Goal: Task Accomplishment & Management: Use online tool/utility

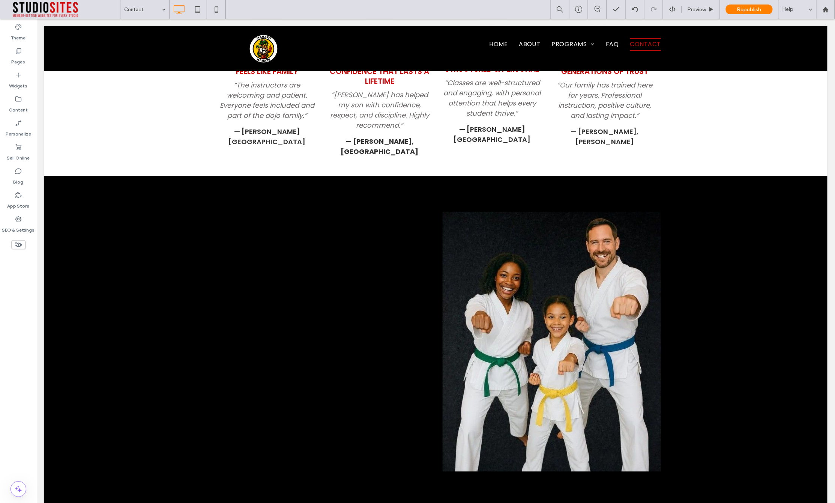
scroll to position [1261, 0]
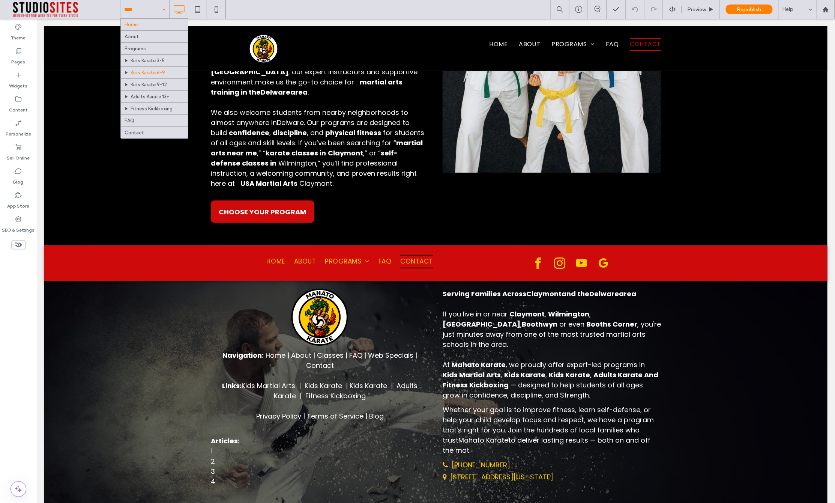
scroll to position [14, 0]
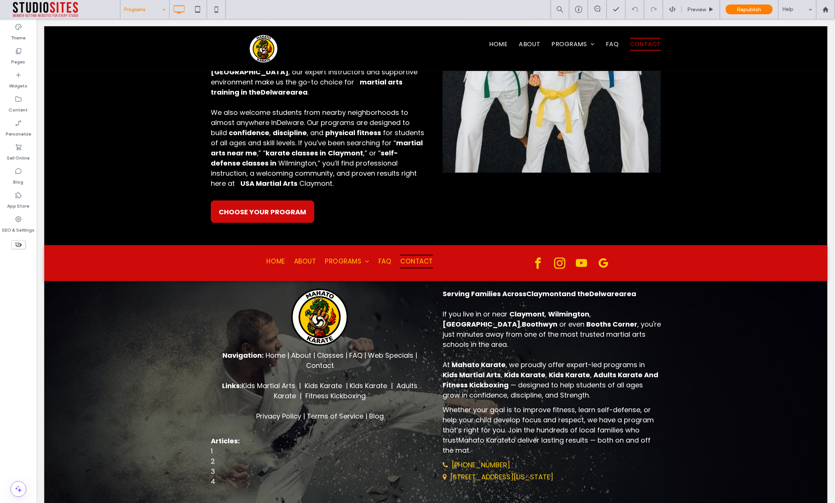
click at [128, 8] on input at bounding box center [143, 9] width 38 height 19
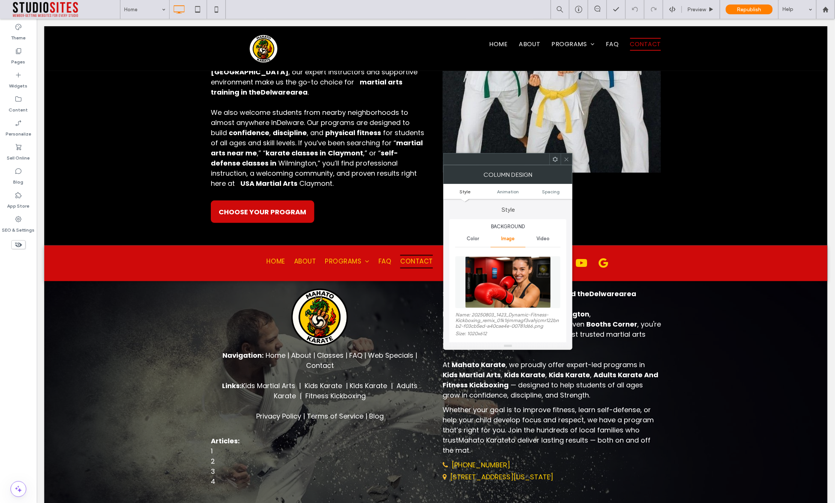
type input "*"
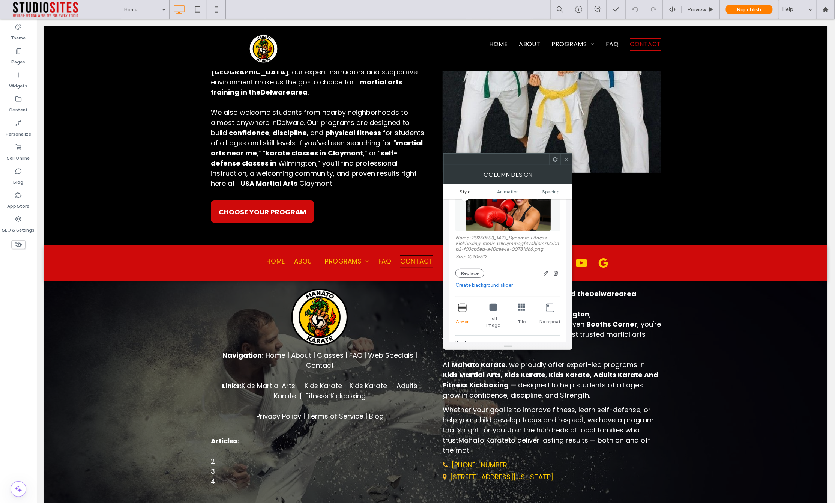
scroll to position [81, 0]
click at [477, 272] on button "Replace" at bounding box center [469, 269] width 29 height 9
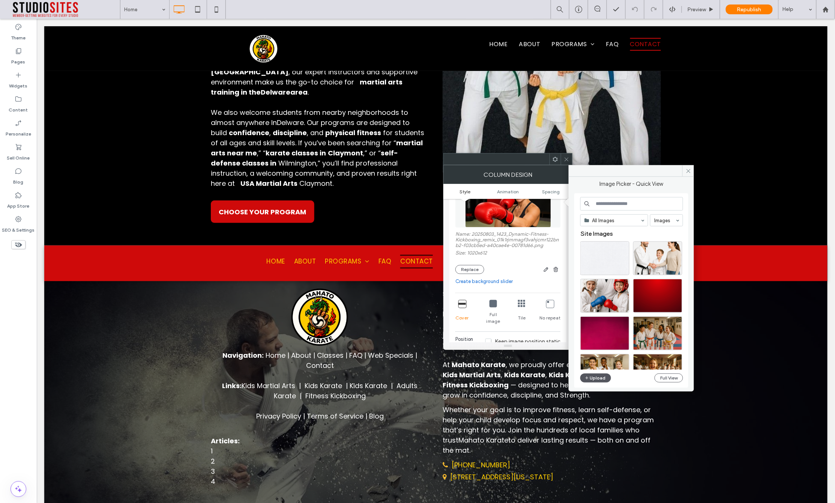
click at [604, 378] on button "Upload" at bounding box center [595, 377] width 31 height 9
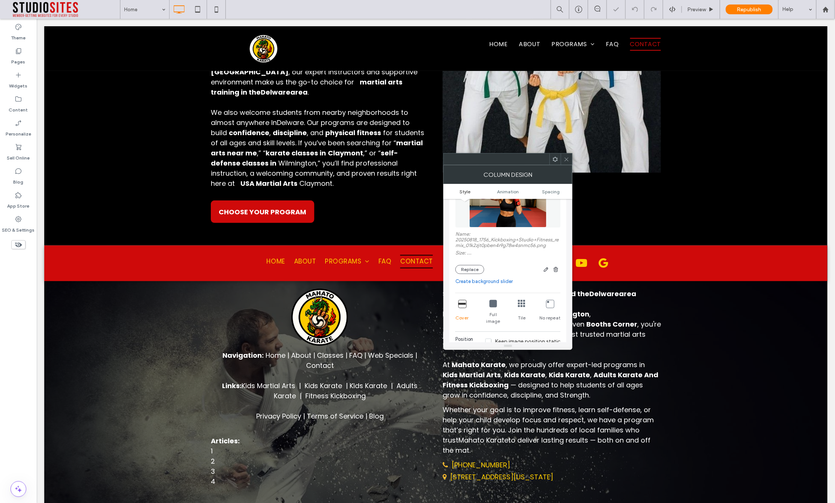
type input "*"
click at [546, 271] on use "button" at bounding box center [546, 269] width 5 height 5
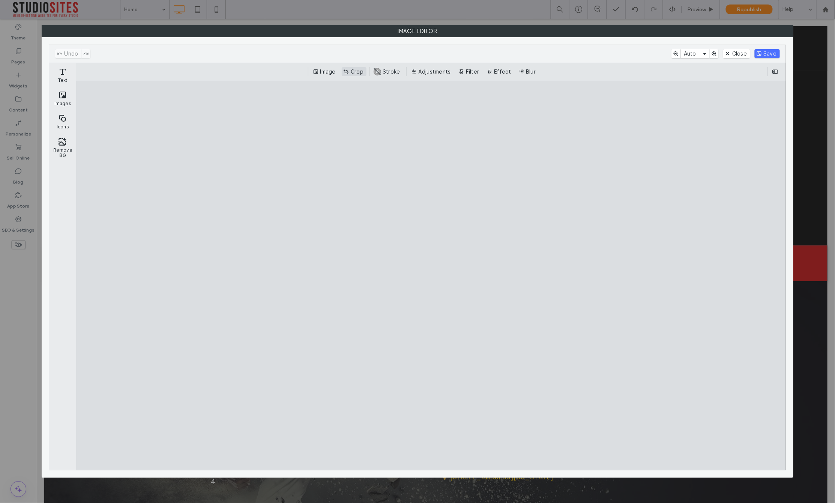
click at [353, 73] on button "Crop" at bounding box center [354, 71] width 25 height 9
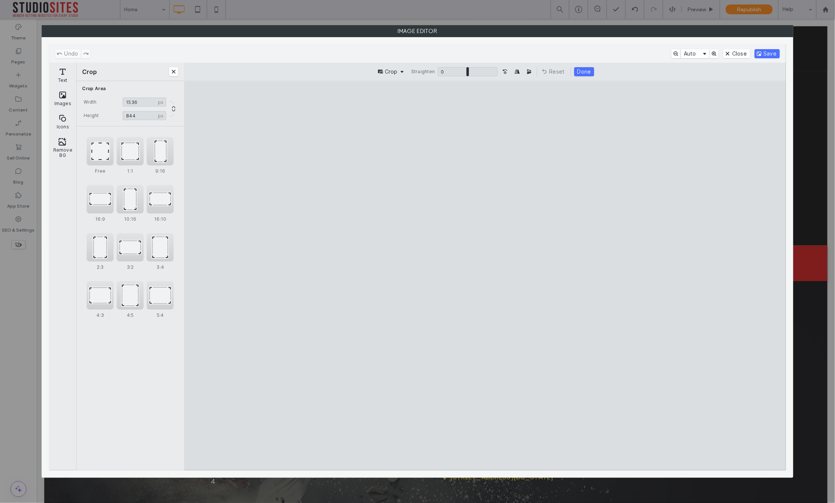
type input "***"
drag, startPoint x: 718, startPoint y: 431, endPoint x: 727, endPoint y: 374, distance: 57.6
click at [485, 275] on cesdk-canvas "Editor canvas" at bounding box center [485, 275] width 0 height 0
drag, startPoint x: 769, startPoint y: 54, endPoint x: 751, endPoint y: 136, distance: 84.1
click at [769, 54] on button "Save" at bounding box center [767, 53] width 25 height 9
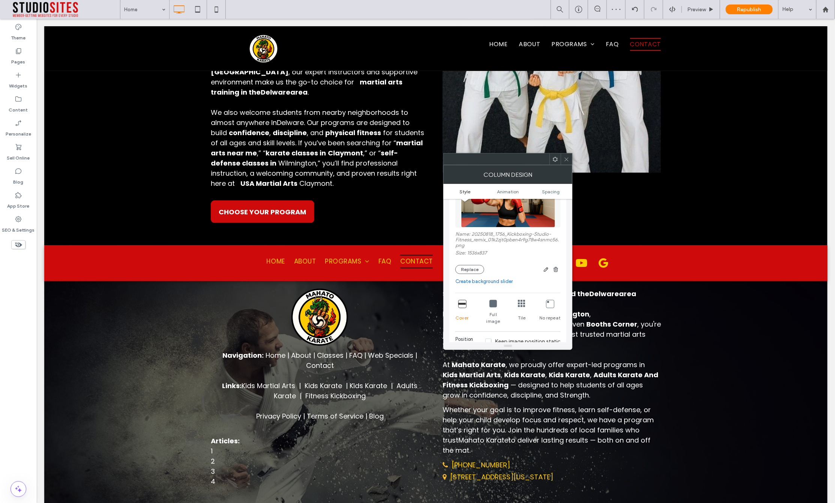
click at [566, 158] on icon at bounding box center [567, 159] width 6 height 6
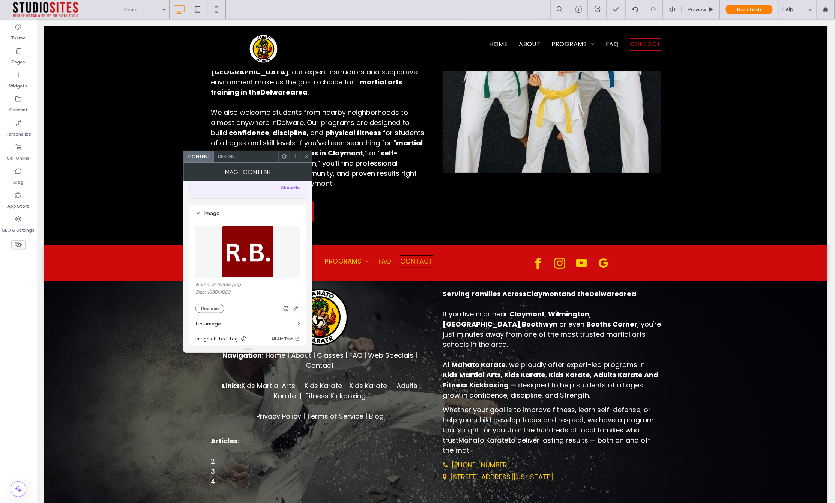
scroll to position [85, 0]
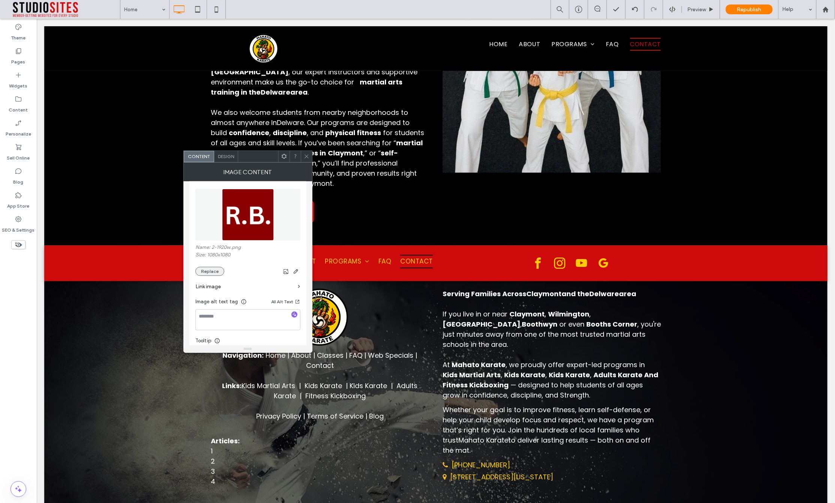
click at [215, 273] on button "Replace" at bounding box center [209, 271] width 29 height 9
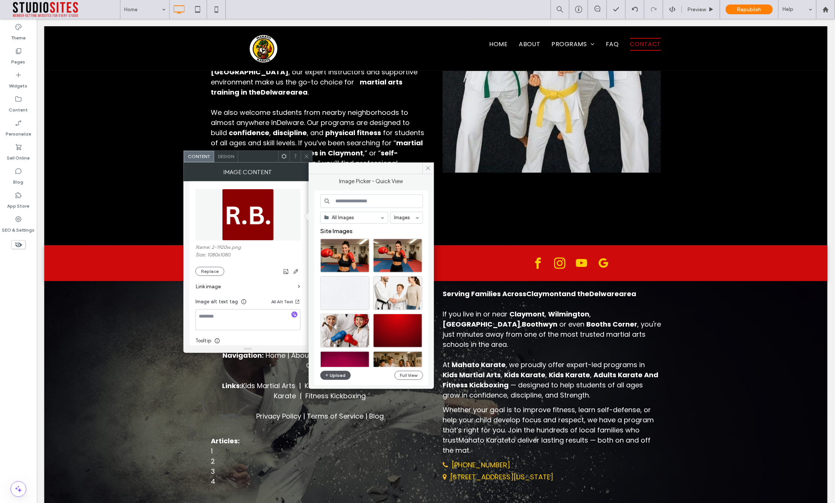
click at [333, 376] on button "Upload" at bounding box center [335, 375] width 31 height 9
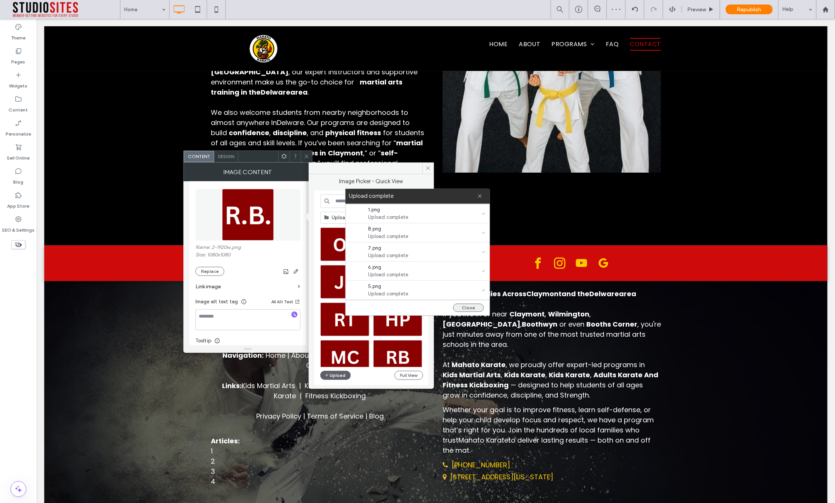
click at [470, 307] on button "Close" at bounding box center [468, 307] width 31 height 8
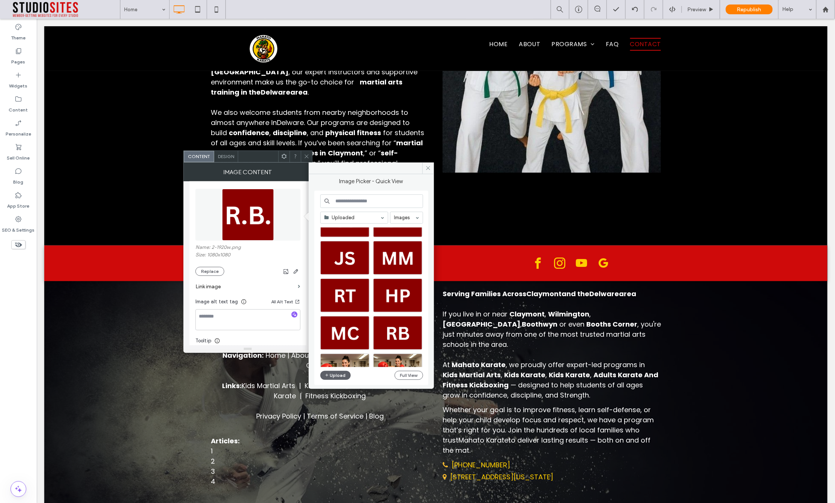
scroll to position [43, 0]
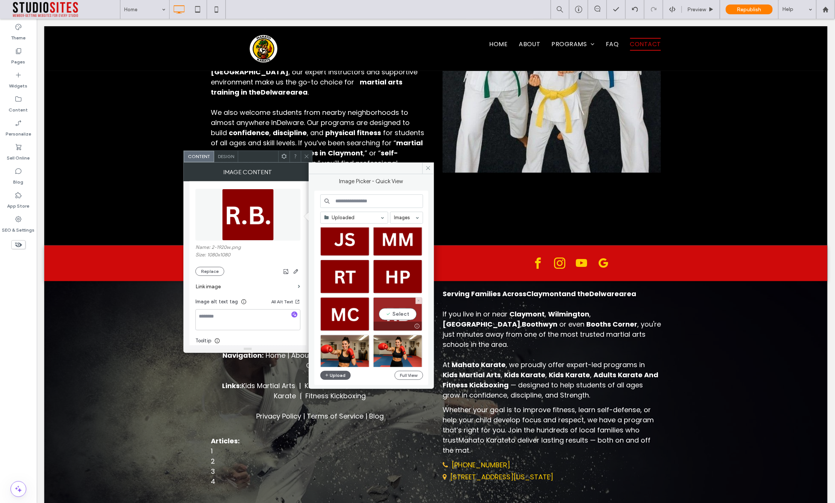
click at [394, 312] on div "Select" at bounding box center [397, 314] width 49 height 34
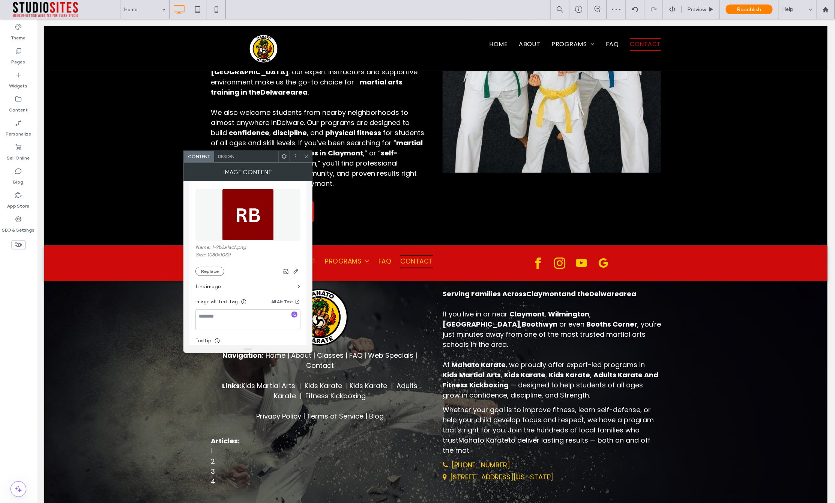
click at [307, 152] on span at bounding box center [307, 156] width 6 height 11
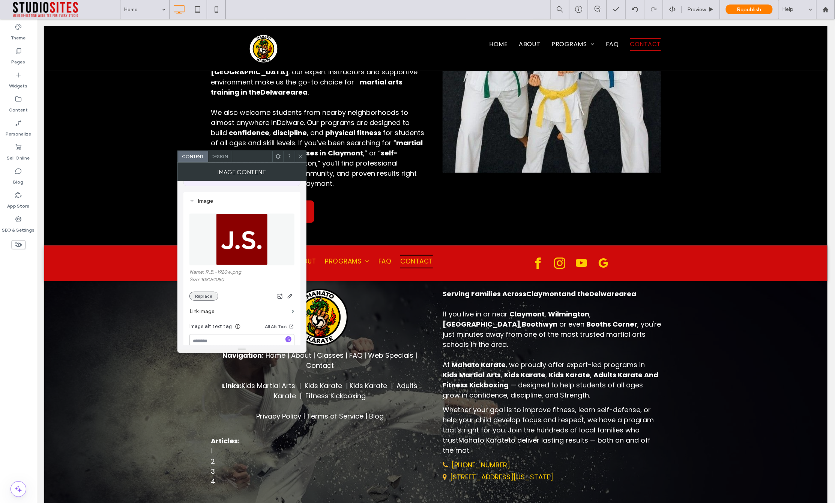
scroll to position [63, 0]
click at [203, 296] on button "Replace" at bounding box center [203, 293] width 29 height 9
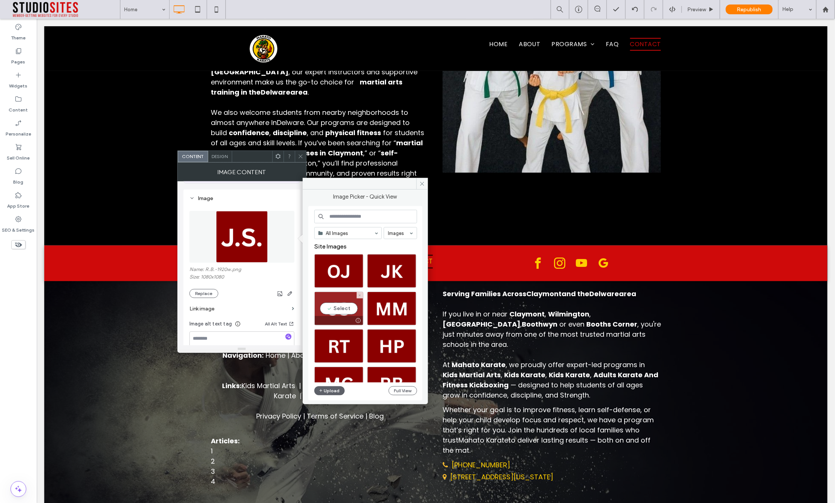
click at [344, 313] on div "Select" at bounding box center [338, 308] width 49 height 34
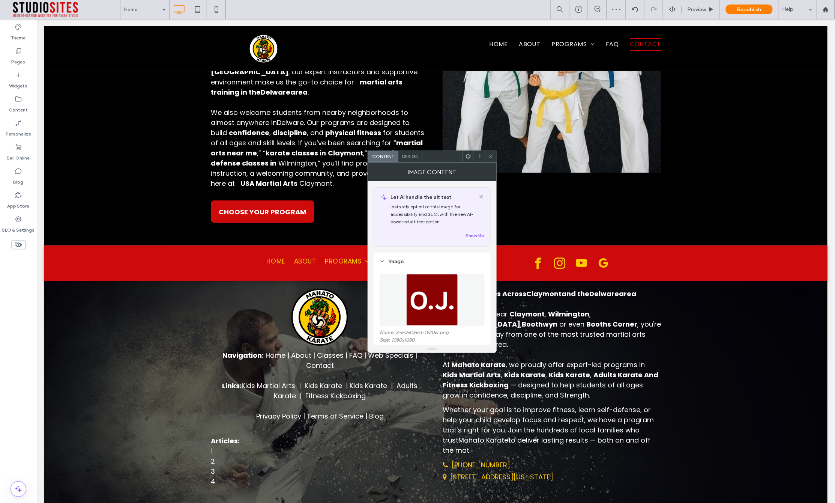
click at [419, 298] on img at bounding box center [432, 300] width 52 height 52
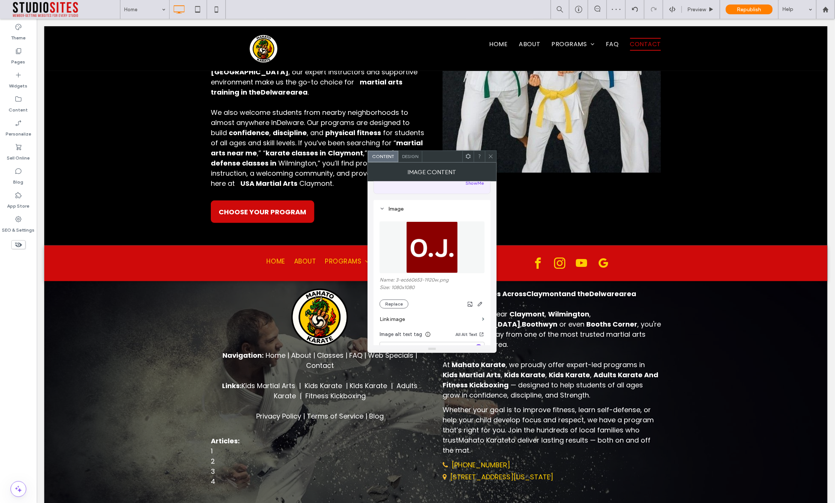
scroll to position [59, 0]
click at [395, 300] on button "Replace" at bounding box center [394, 297] width 29 height 9
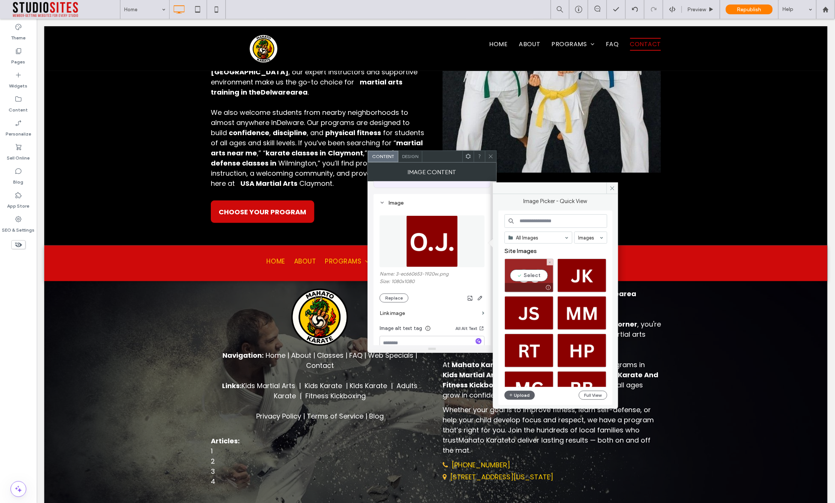
click at [531, 275] on div "Select" at bounding box center [529, 275] width 49 height 34
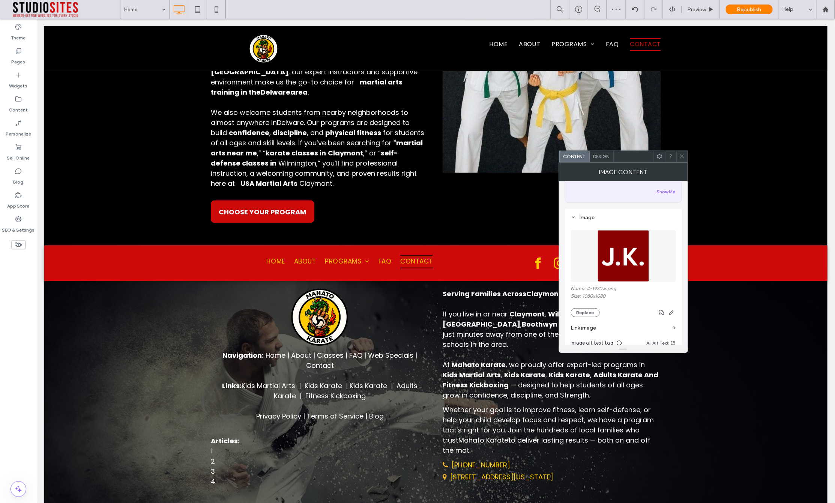
scroll to position [47, 0]
click at [588, 311] on button "Replace" at bounding box center [585, 309] width 29 height 9
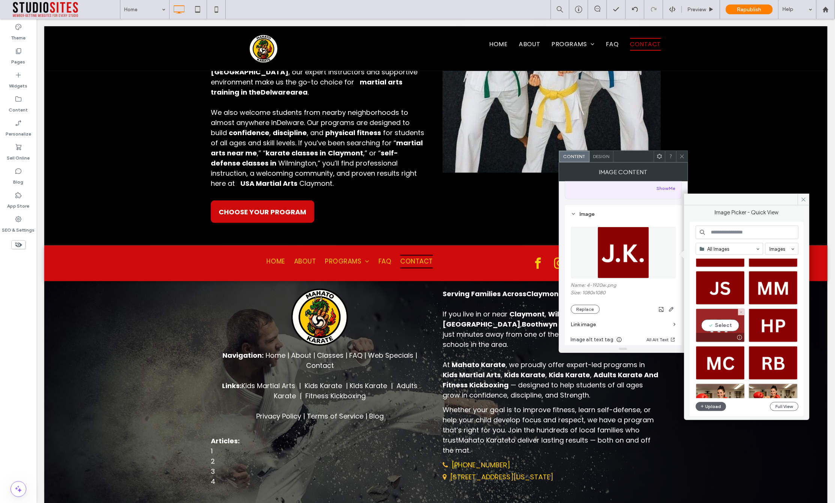
scroll to position [0, 0]
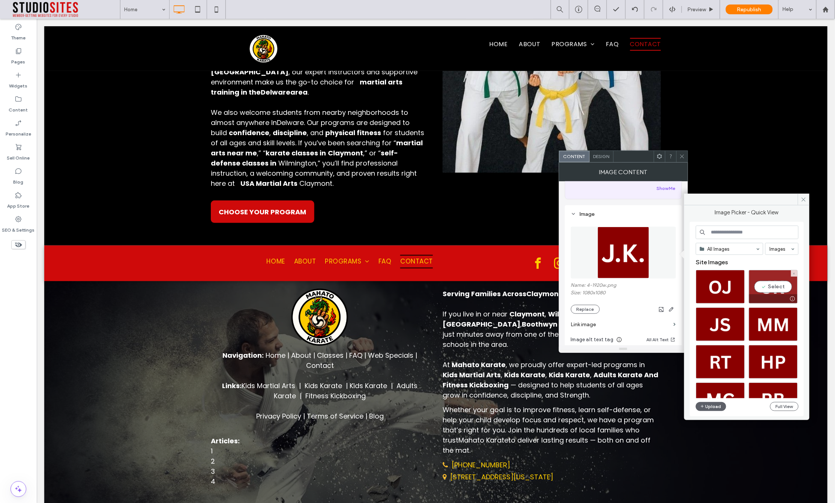
click at [776, 281] on div "Select" at bounding box center [773, 287] width 49 height 34
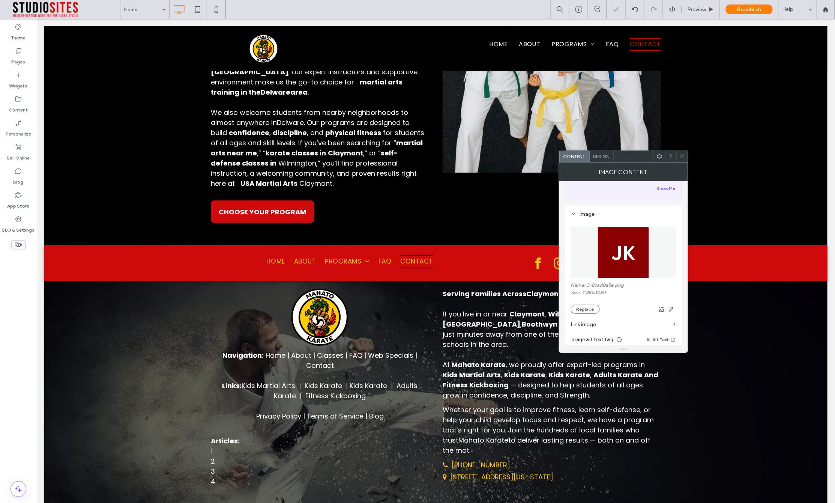
click at [684, 153] on icon at bounding box center [682, 156] width 6 height 6
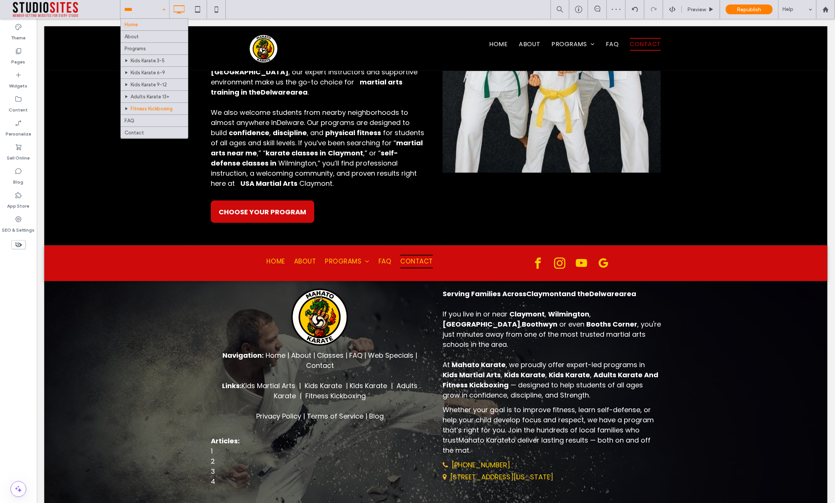
scroll to position [14, 0]
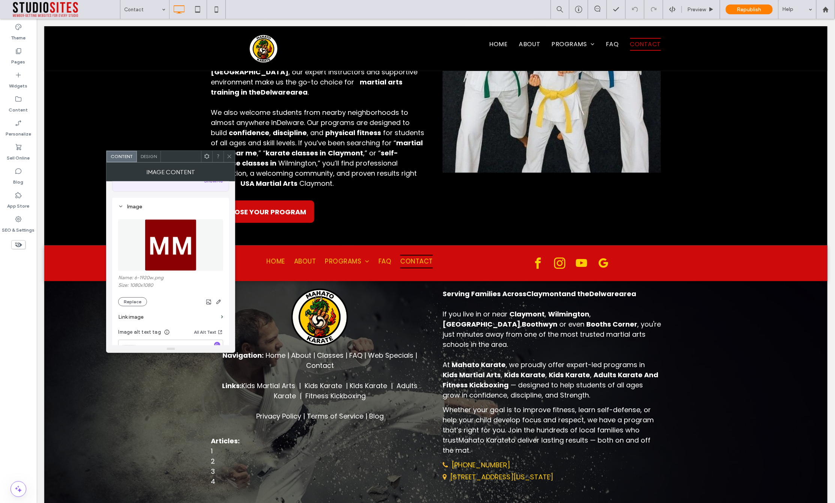
scroll to position [59, 0]
click at [128, 300] on button "Replace" at bounding box center [132, 297] width 29 height 9
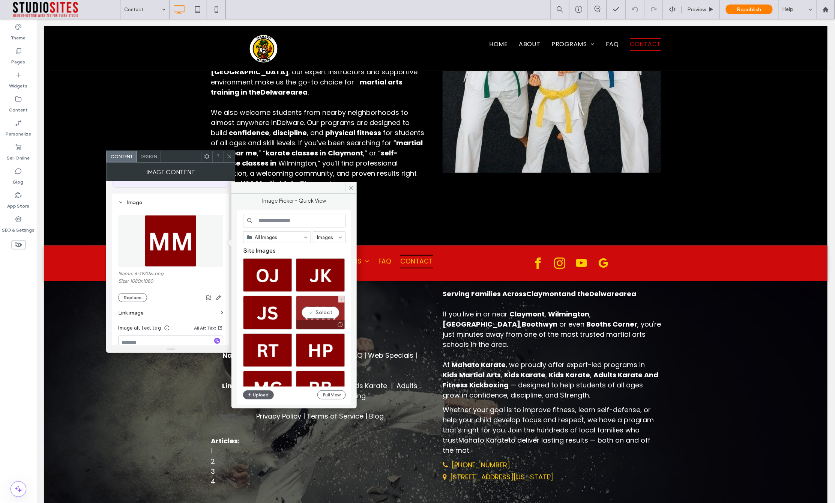
click at [316, 318] on div "Select" at bounding box center [320, 313] width 49 height 34
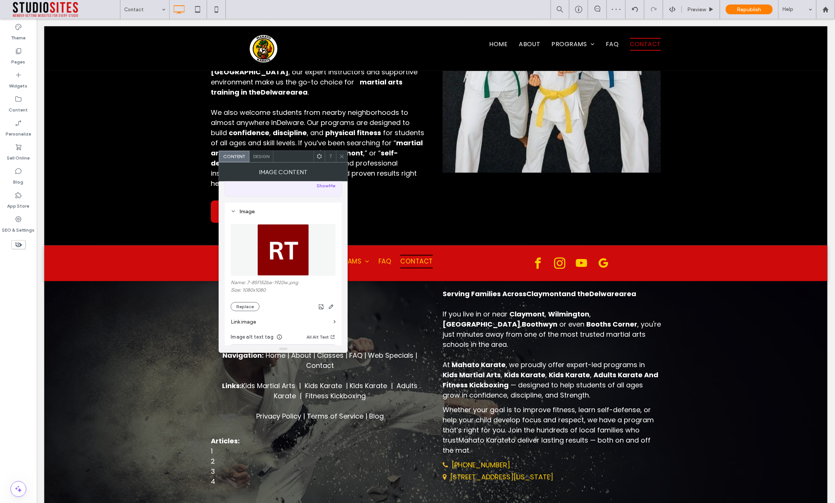
scroll to position [53, 0]
click at [248, 302] on button "Replace" at bounding box center [245, 303] width 29 height 9
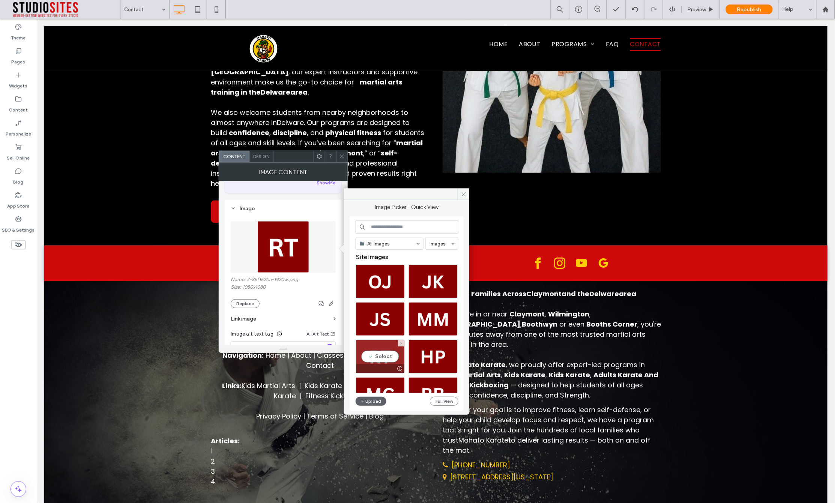
click at [394, 346] on div "Select" at bounding box center [380, 356] width 49 height 34
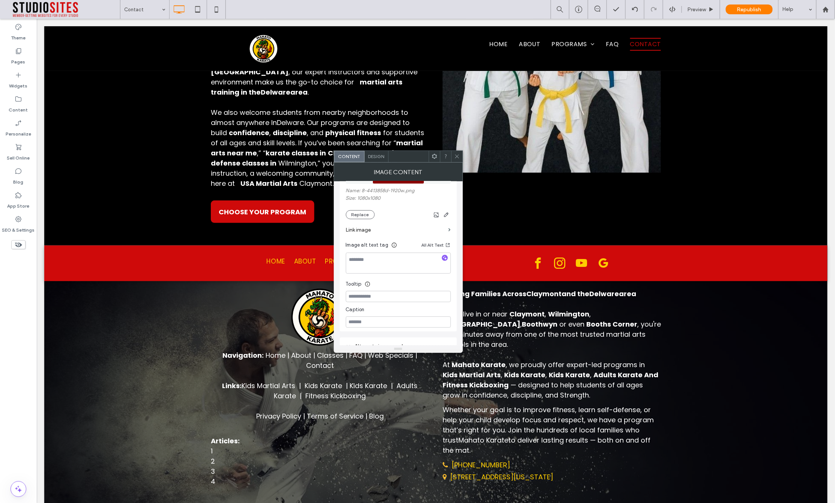
scroll to position [115, 0]
click at [362, 242] on button "Replace" at bounding box center [360, 241] width 29 height 9
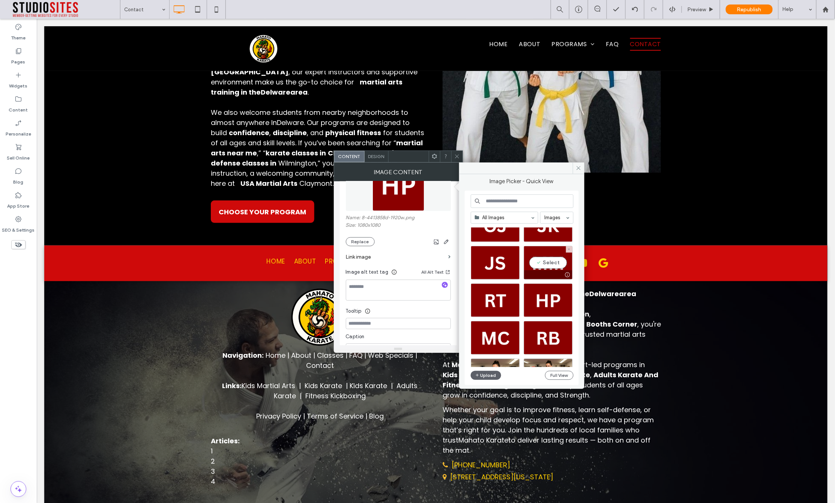
scroll to position [35, 0]
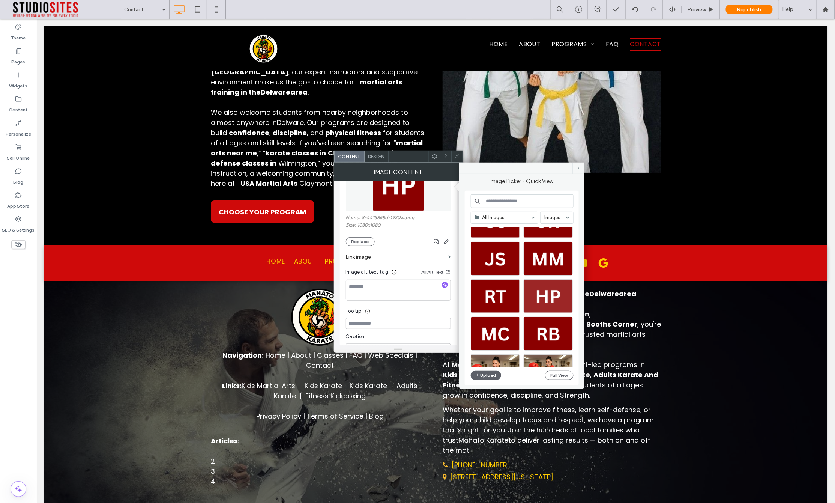
click at [540, 295] on div at bounding box center [548, 296] width 49 height 34
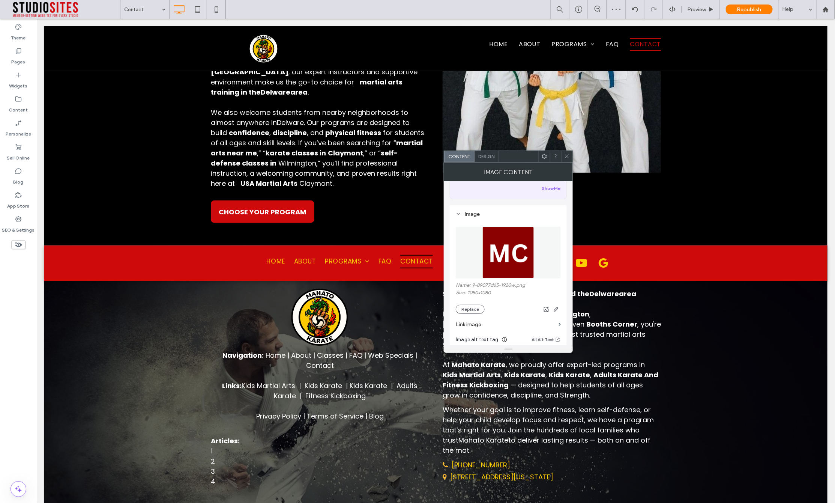
scroll to position [51, 0]
click at [469, 305] on button "Replace" at bounding box center [470, 305] width 29 height 9
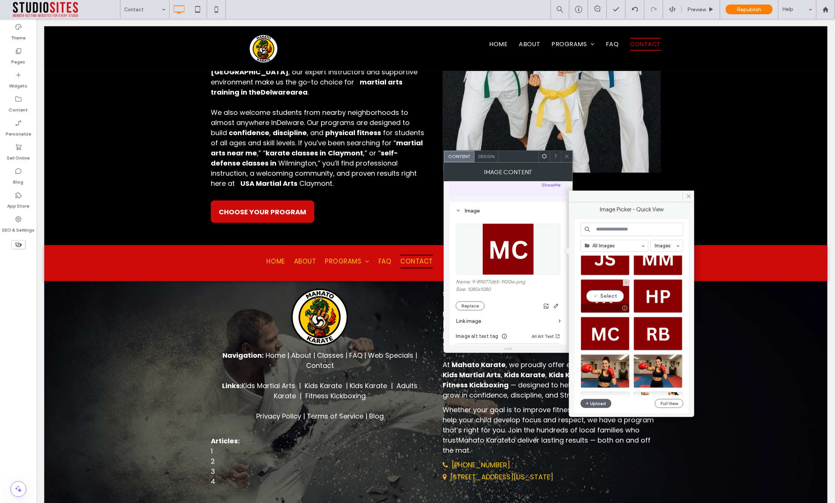
scroll to position [77, 0]
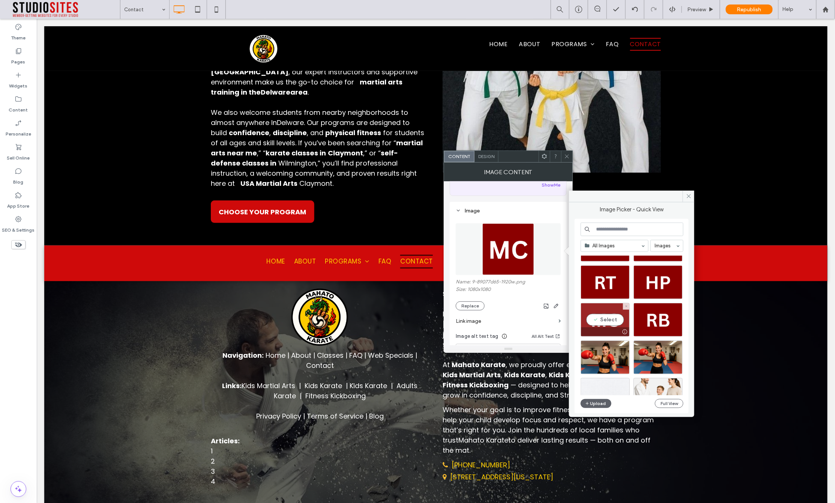
click at [606, 319] on div "Select" at bounding box center [605, 320] width 49 height 34
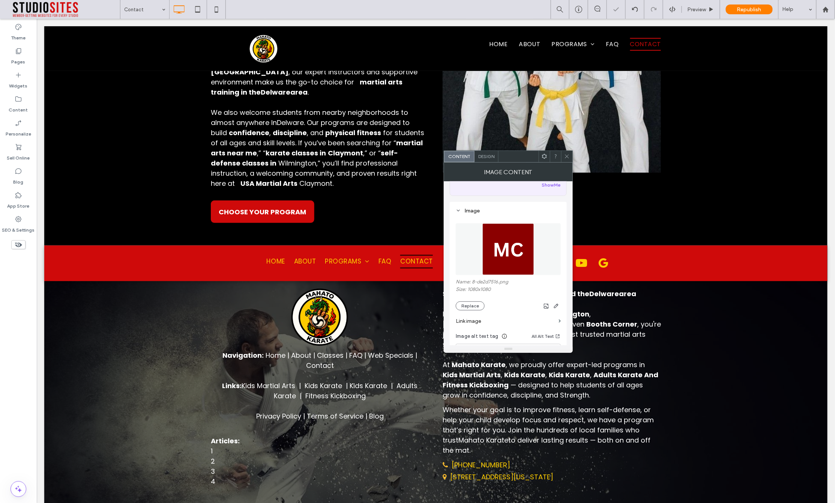
click at [567, 153] on icon at bounding box center [567, 156] width 6 height 6
